Goal: Task Accomplishment & Management: Complete application form

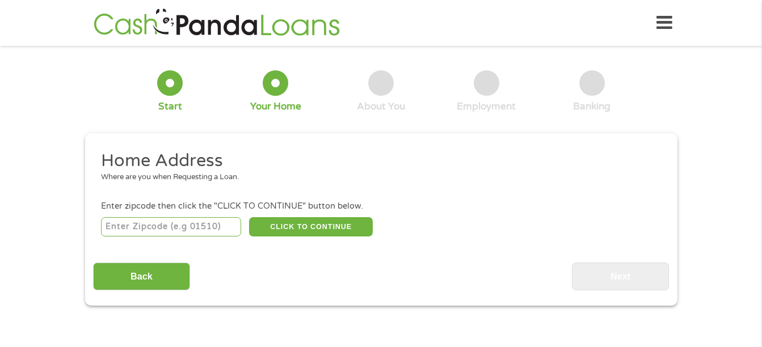
click at [193, 223] on input "number" at bounding box center [171, 226] width 140 height 19
type input "75602"
click at [301, 229] on button "CLICK TO CONTINUE" at bounding box center [311, 226] width 124 height 19
type input "75602"
type input "Longview"
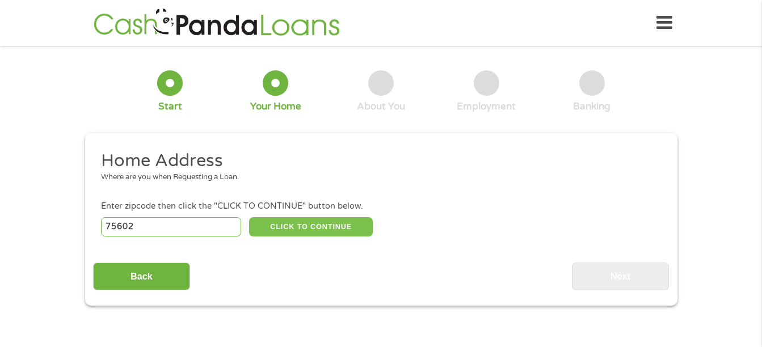
select select "[US_STATE]"
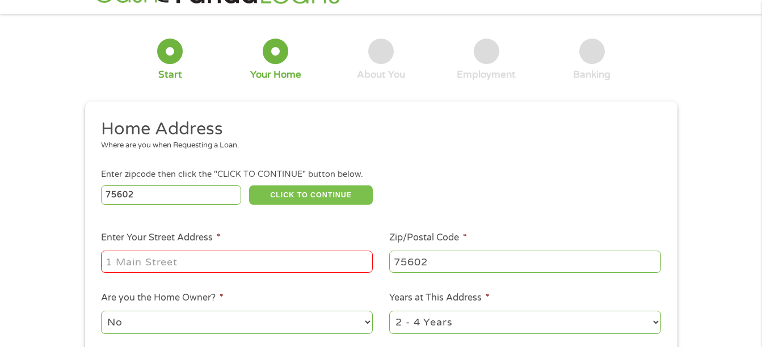
scroll to position [57, 0]
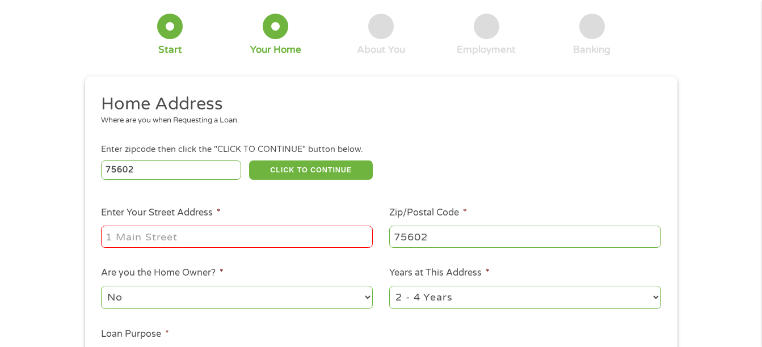
click at [207, 240] on input "Enter Your Street Address *" at bounding box center [237, 237] width 272 height 22
type input "14445 FM 968 West"
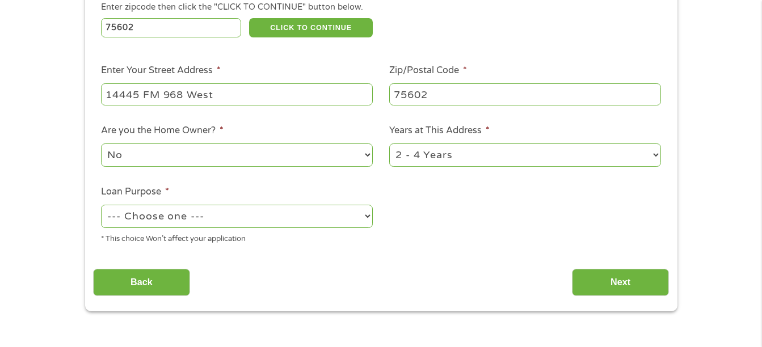
scroll to position [227, 0]
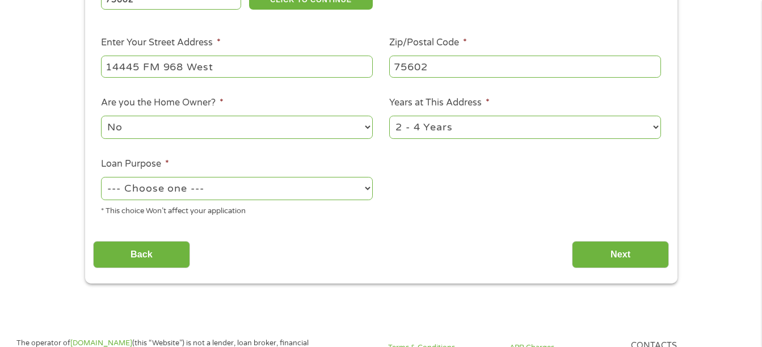
click at [322, 188] on select "--- Choose one --- Pay Bills Debt Consolidation Home Improvement Major Purchase…" at bounding box center [237, 188] width 272 height 23
select select "medicalexpenses"
click at [101, 177] on select "--- Choose one --- Pay Bills Debt Consolidation Home Improvement Major Purchase…" at bounding box center [237, 188] width 272 height 23
click at [498, 130] on select "1 Year or less 1 - 2 Years 2 - 4 Years Over 4 Years" at bounding box center [525, 127] width 272 height 23
select select "60months"
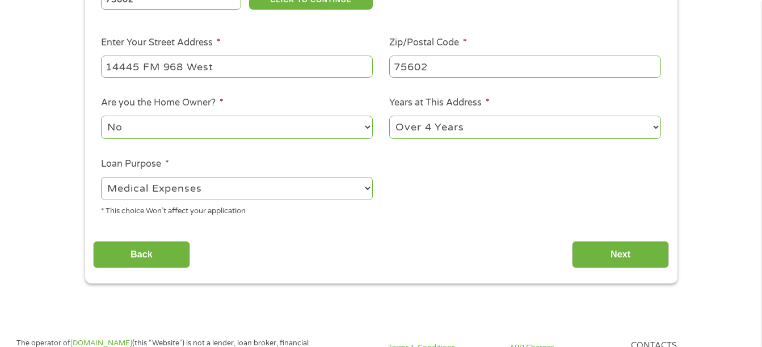
click at [389, 116] on select "1 Year or less 1 - 2 Years 2 - 4 Years Over 4 Years" at bounding box center [525, 127] width 272 height 23
click at [631, 263] on input "Next" at bounding box center [620, 255] width 97 height 28
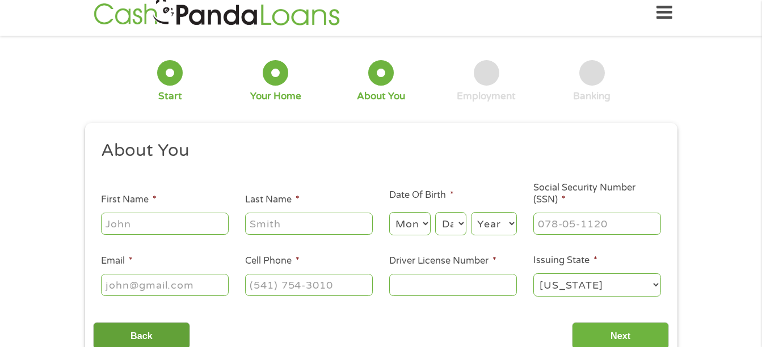
scroll to position [114, 0]
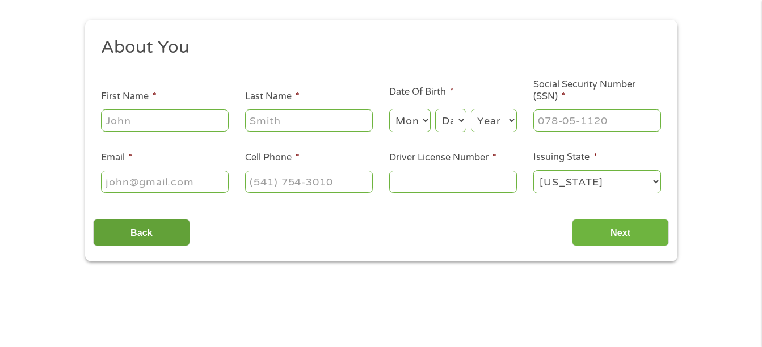
click at [171, 236] on input "Back" at bounding box center [141, 233] width 97 height 28
click at [158, 100] on li "First Name *" at bounding box center [165, 112] width 144 height 44
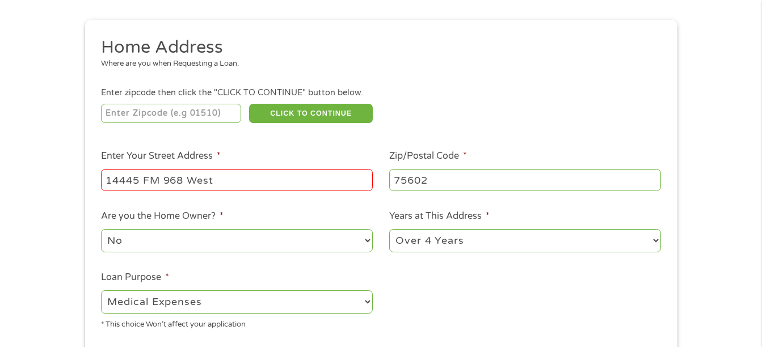
scroll to position [0, 0]
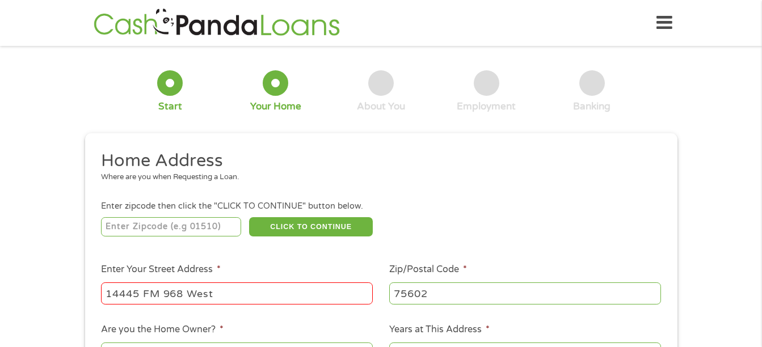
click at [153, 116] on form "1 Start 2 Your Home 3 About You 4 Employment 5 Banking 6 This field is hidden w…" at bounding box center [381, 282] width 593 height 457
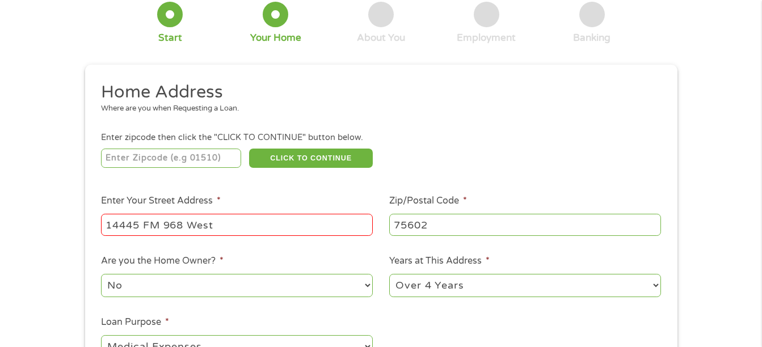
scroll to position [227, 0]
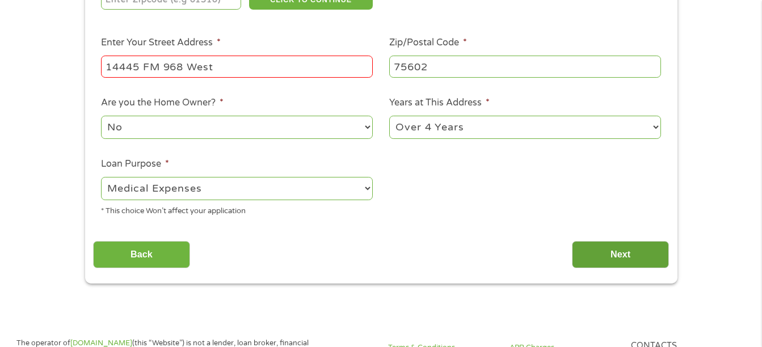
click at [613, 248] on input "Next" at bounding box center [620, 255] width 97 height 28
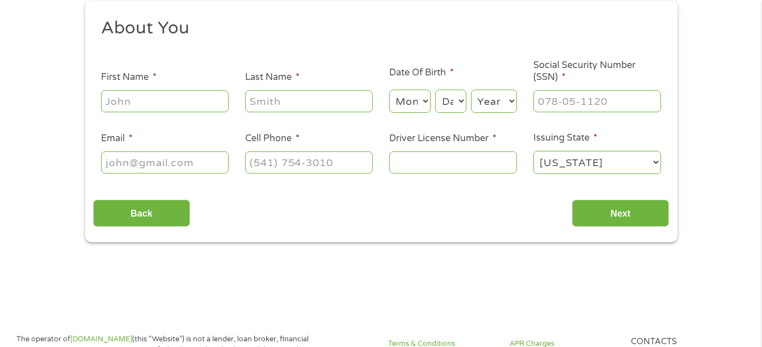
scroll to position [0, 0]
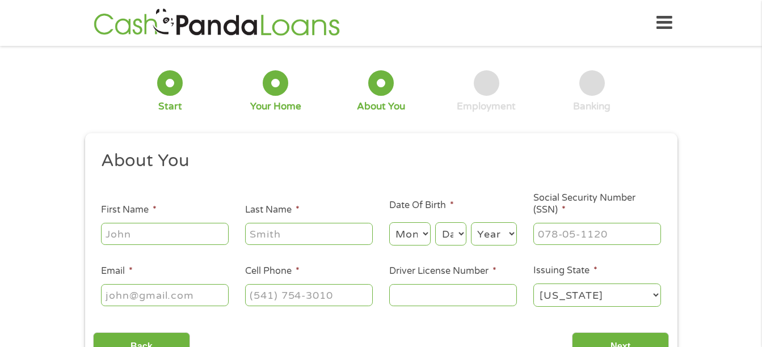
click at [161, 231] on input "First Name *" at bounding box center [165, 234] width 128 height 22
type input "[PERSON_NAME]"
select select "11"
select select "15"
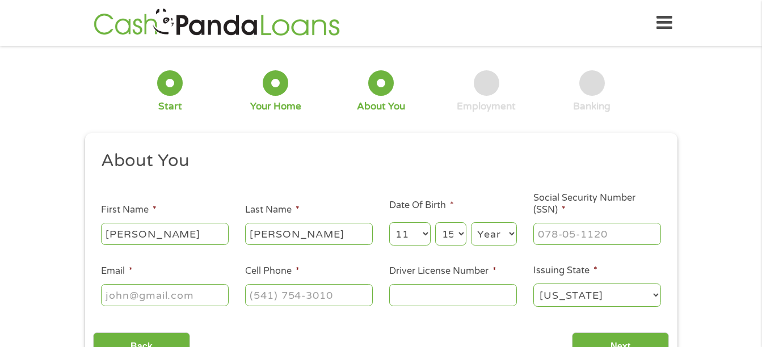
select select "1974"
type input "[EMAIL_ADDRESS][DOMAIN_NAME]"
type input "[PHONE_NUMBER]"
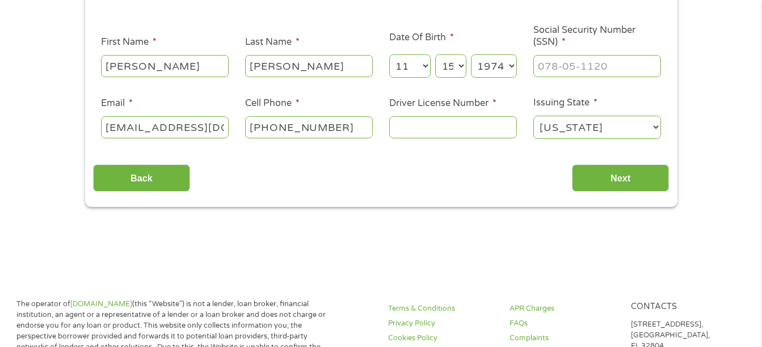
scroll to position [170, 0]
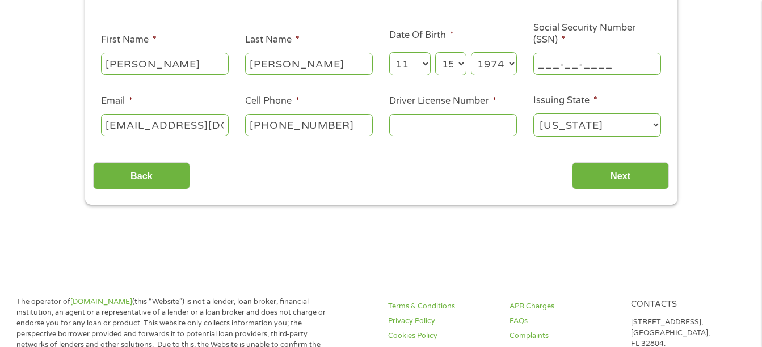
click at [561, 65] on input "___-__-____" at bounding box center [598, 64] width 128 height 22
type input "453-63-9994"
click at [473, 127] on input "Driver License Number *" at bounding box center [453, 125] width 128 height 22
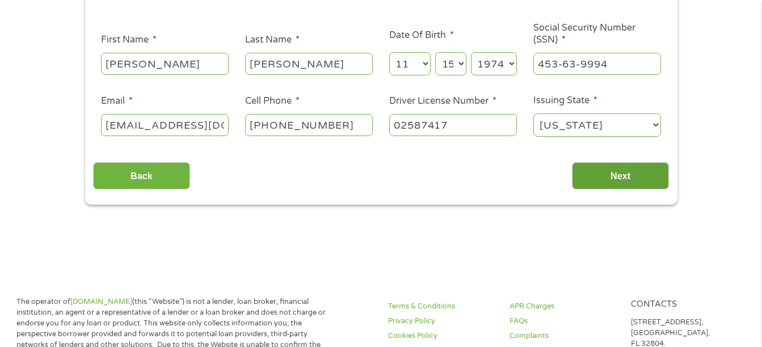
type input "02587417"
click at [635, 178] on input "Next" at bounding box center [620, 176] width 97 height 28
click at [636, 174] on input "Next" at bounding box center [620, 176] width 97 height 28
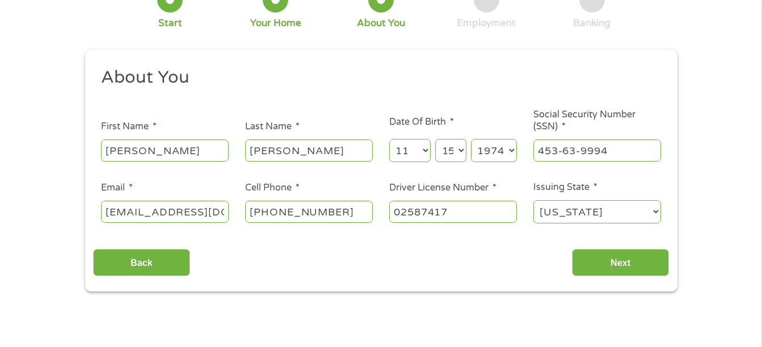
scroll to position [0, 0]
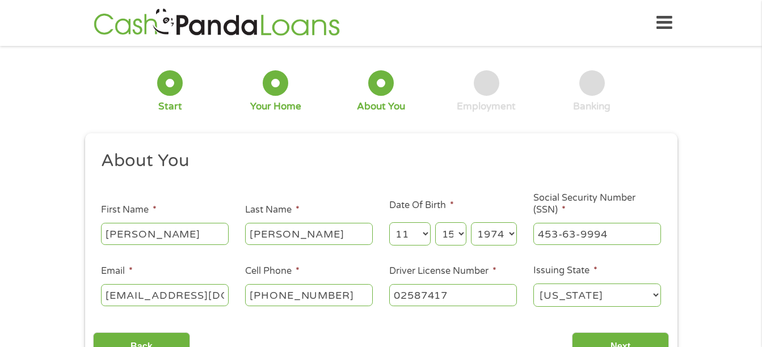
click at [192, 234] on input "[PERSON_NAME]" at bounding box center [165, 234] width 128 height 22
type input "[PERSON_NAME]"
click at [320, 232] on input "[PERSON_NAME]" at bounding box center [309, 234] width 128 height 22
type input "[PERSON_NAME]"
click at [417, 236] on select "Month 1 2 3 4 5 6 7 8 9 10 11 12" at bounding box center [409, 234] width 41 height 23
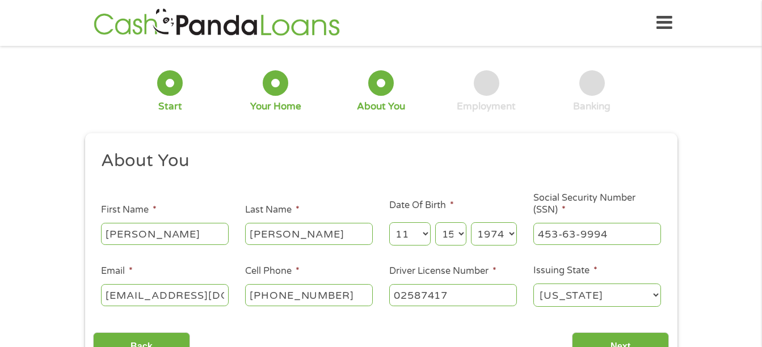
click at [389, 223] on select "Month 1 2 3 4 5 6 7 8 9 10 11 12" at bounding box center [409, 234] width 41 height 23
click at [424, 236] on select "Month 1 2 3 4 5 6 7 8 9 10 11 12" at bounding box center [409, 234] width 41 height 23
select select "10"
click at [389, 223] on select "Month 1 2 3 4 5 6 7 8 9 10 11 12" at bounding box center [409, 234] width 41 height 23
click at [465, 238] on select "Day 1 2 3 4 5 6 7 8 9 10 11 12 13 14 15 16 17 18 19 20 21 22 23 24 25 26 27 28 …" at bounding box center [450, 234] width 31 height 23
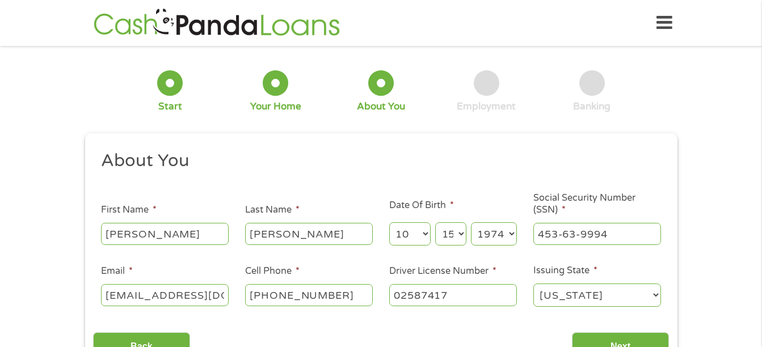
click at [435, 223] on select "Day 1 2 3 4 5 6 7 8 9 10 11 12 13 14 15 16 17 18 19 20 21 22 23 24 25 26 27 28 …" at bounding box center [450, 234] width 31 height 23
click at [491, 237] on select "Year [DATE] 2006 2005 2004 2003 2002 2001 2000 1999 1998 1997 1996 1995 1994 19…" at bounding box center [494, 234] width 46 height 23
select select "1976"
click at [471, 223] on select "Year [DATE] 2006 2005 2004 2003 2002 2001 2000 1999 1998 1997 1996 1995 1994 19…" at bounding box center [494, 234] width 46 height 23
click at [454, 237] on select "Day 1 2 3 4 5 6 7 8 9 10 11 12 13 14 15 16 17 18 19 20 21 22 23 24 25 26 27 28 …" at bounding box center [450, 234] width 31 height 23
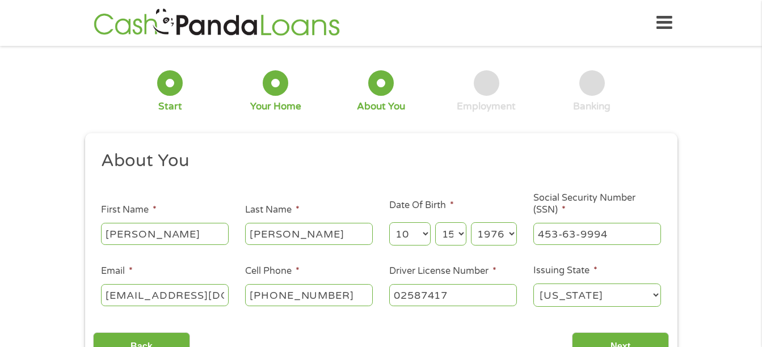
click at [435, 223] on select "Day 1 2 3 4 5 6 7 8 9 10 11 12 13 14 15 16 17 18 19 20 21 22 23 24 25 26 27 28 …" at bounding box center [450, 234] width 31 height 23
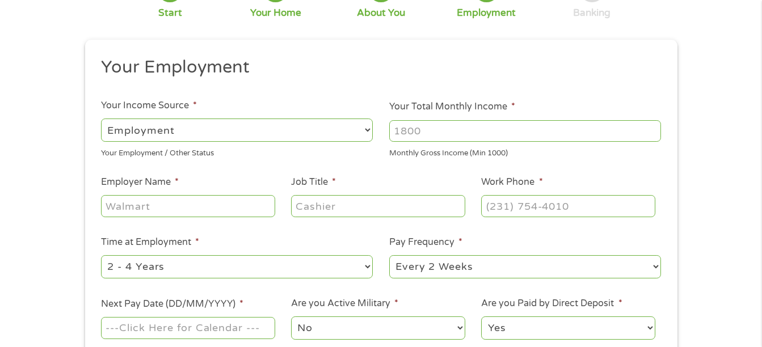
scroll to position [114, 0]
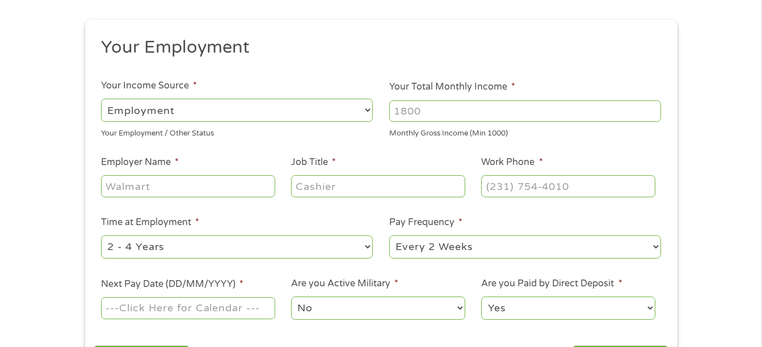
click at [498, 108] on input "Your Total Monthly Income *" at bounding box center [525, 111] width 272 height 22
type input "5000"
click at [190, 192] on input "Employer Name *" at bounding box center [188, 186] width 174 height 22
type input "Workforce Solutions"
type input "Learning Coordinator"
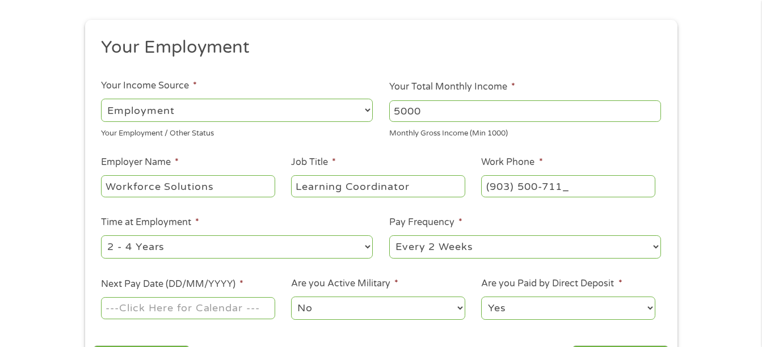
type input "[PHONE_NUMBER]"
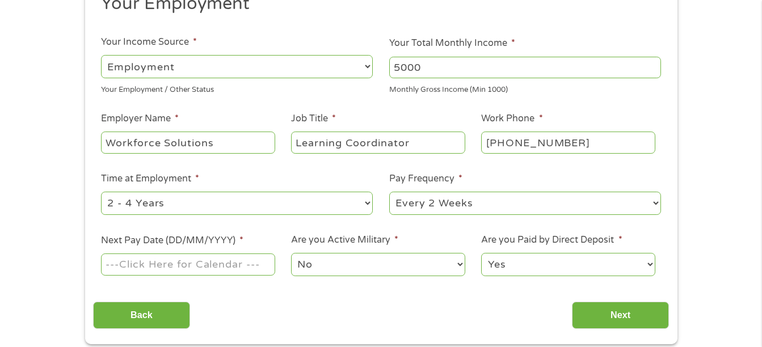
scroll to position [284, 0]
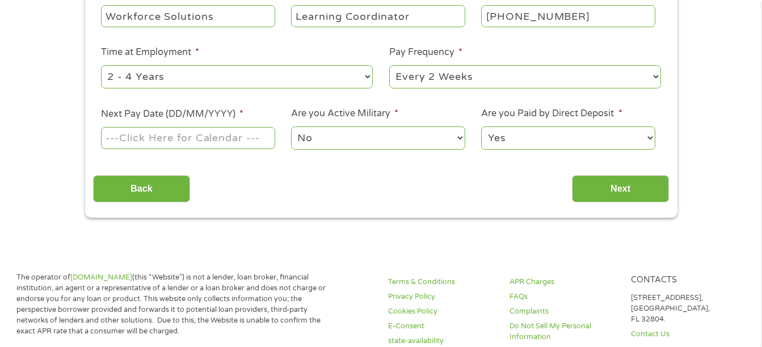
click at [496, 83] on select "--- Choose one --- Every 2 Weeks Every Week Monthly Semi-Monthly" at bounding box center [525, 76] width 272 height 23
select select "semimonthly"
click at [389, 65] on select "--- Choose one --- Every 2 Weeks Every Week Monthly Semi-Monthly" at bounding box center [525, 76] width 272 height 23
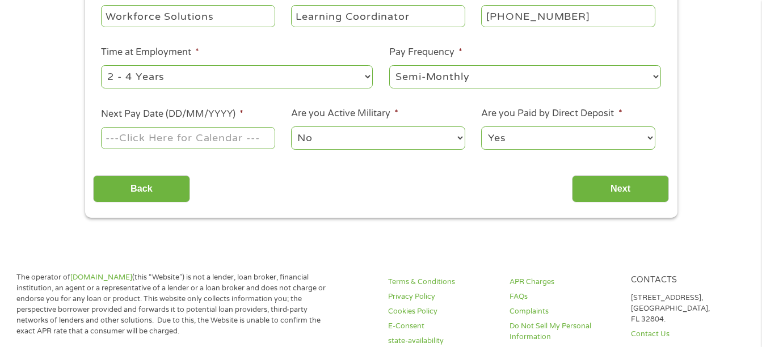
click at [198, 134] on input "Next Pay Date (DD/MM/YYYY) *" at bounding box center [188, 138] width 174 height 22
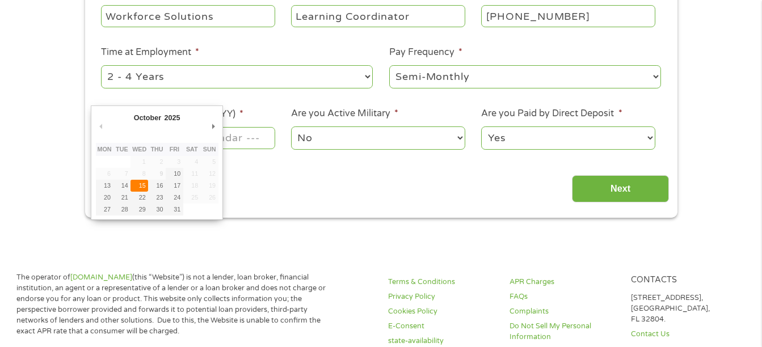
type input "[DATE]"
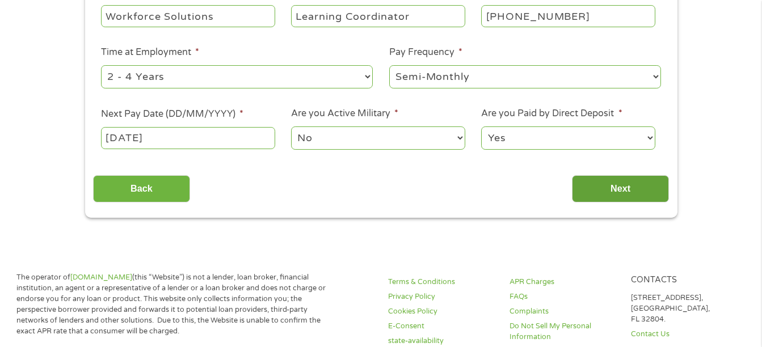
click at [591, 195] on input "Next" at bounding box center [620, 189] width 97 height 28
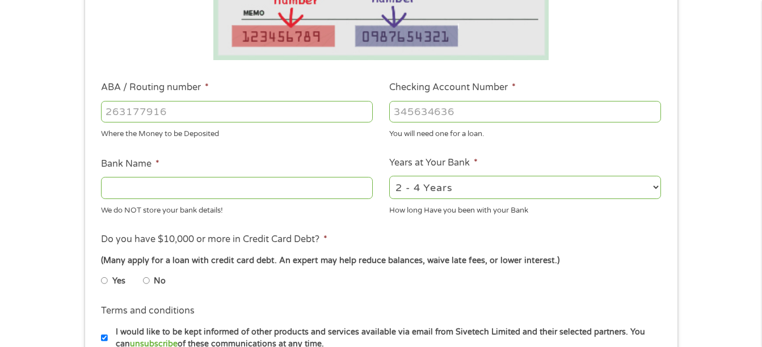
click at [201, 104] on input "ABA / Routing number *" at bounding box center [237, 112] width 272 height 22
type input "111900659"
type input "[PERSON_NAME] FARGO BANK"
type input "111900659"
click at [444, 108] on input "Checking Account Number *" at bounding box center [525, 112] width 272 height 22
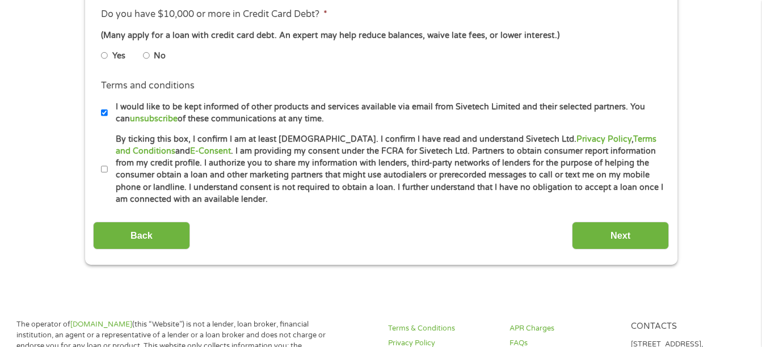
scroll to position [511, 0]
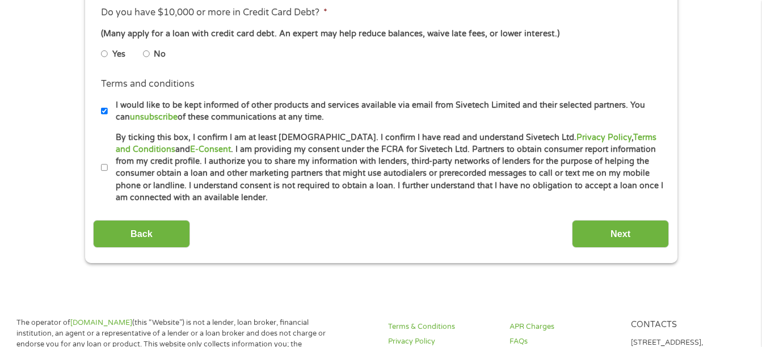
type input "8889878495"
click at [146, 55] on input "No" at bounding box center [146, 54] width 7 height 18
radio input "true"
click at [108, 166] on label "By ticking this box, I confirm I am at least [DEMOGRAPHIC_DATA]. I confirm I ha…" at bounding box center [386, 168] width 557 height 73
click at [108, 166] on input "By ticking this box, I confirm I am at least [DEMOGRAPHIC_DATA]. I confirm I ha…" at bounding box center [104, 168] width 7 height 18
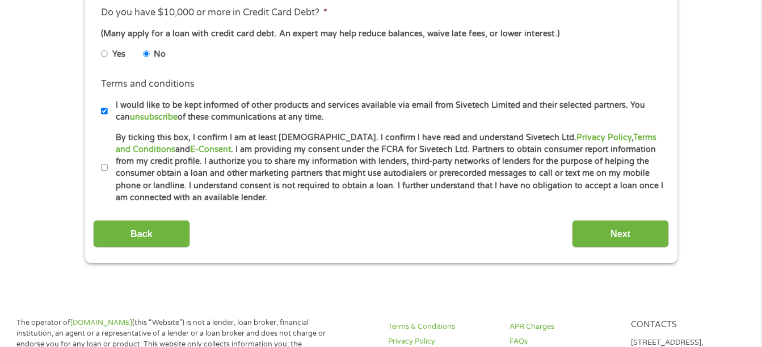
checkbox input "true"
drag, startPoint x: 627, startPoint y: 234, endPoint x: 618, endPoint y: 234, distance: 9.1
click at [627, 233] on input "Next" at bounding box center [620, 234] width 97 height 28
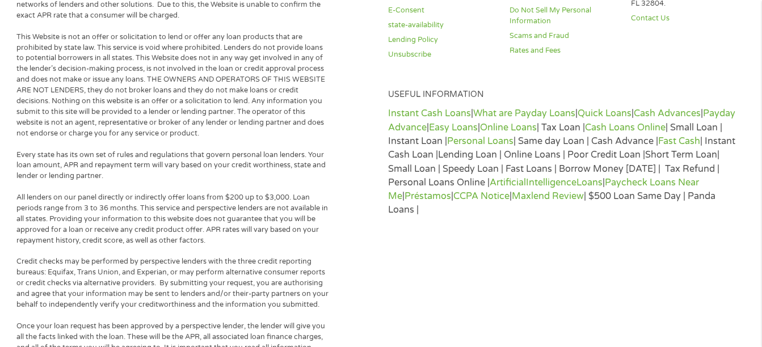
scroll to position [0, 0]
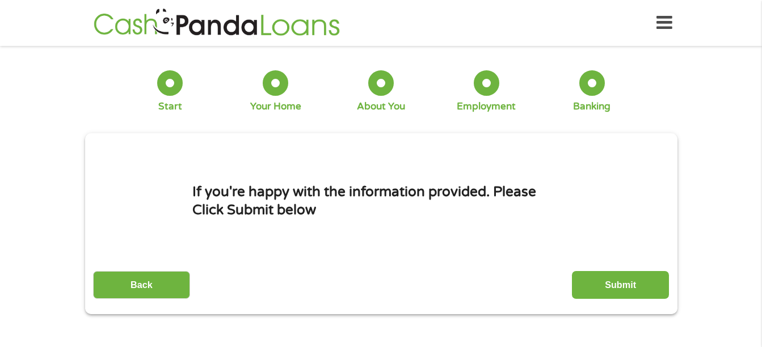
drag, startPoint x: 605, startPoint y: 294, endPoint x: 532, endPoint y: 221, distance: 102.8
click at [605, 294] on input "Submit" at bounding box center [620, 285] width 97 height 28
